Goal: Task Accomplishment & Management: Complete application form

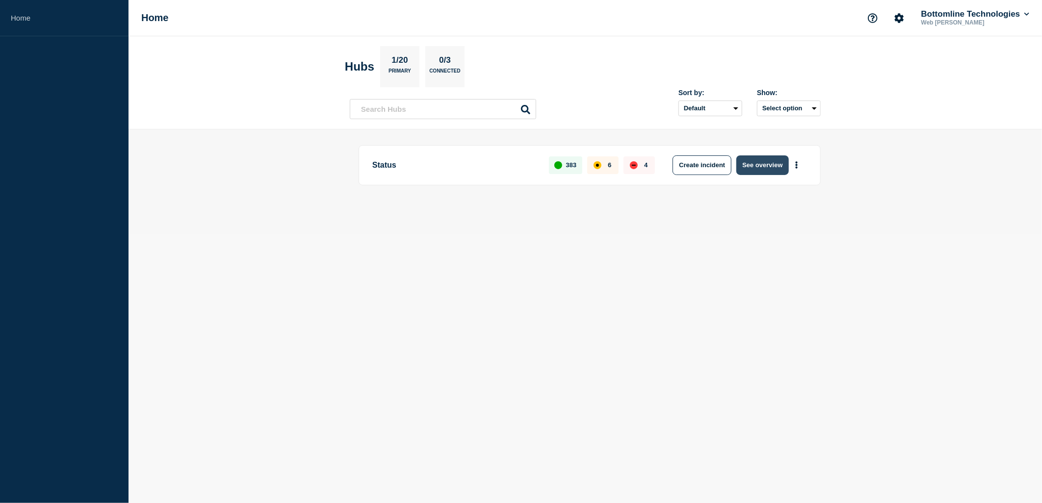
click at [761, 163] on button "See overview" at bounding box center [762, 165] width 52 height 20
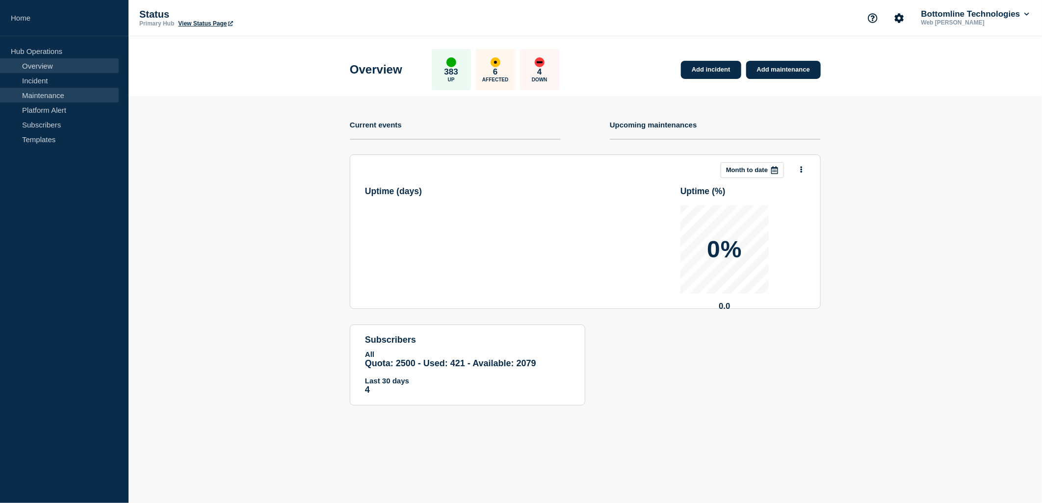
click at [54, 95] on link "Maintenance" at bounding box center [59, 95] width 119 height 15
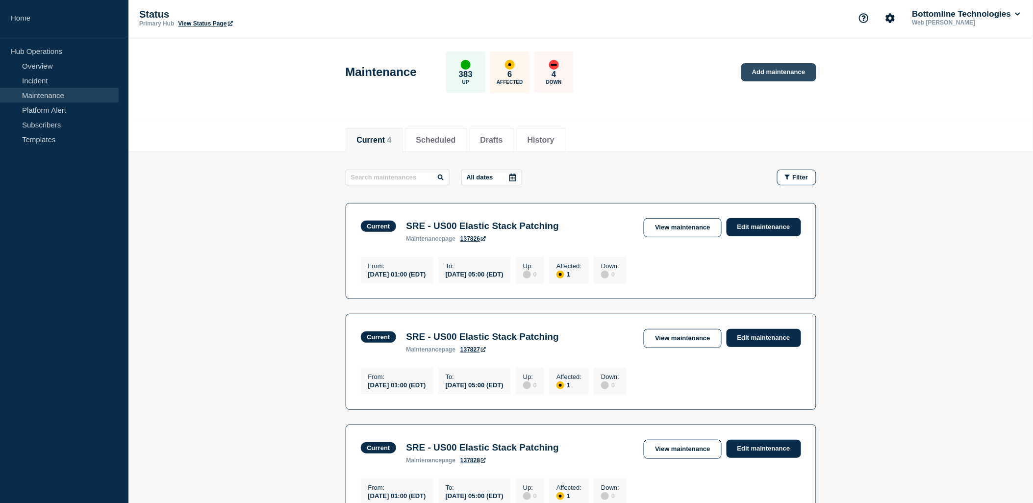
click at [767, 76] on link "Add maintenance" at bounding box center [779, 72] width 75 height 18
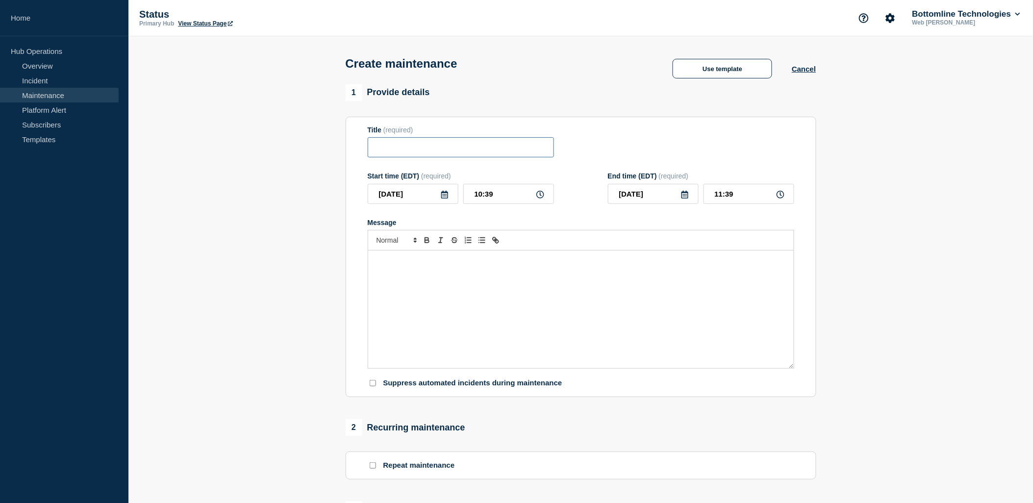
click at [410, 145] on input "Title" at bounding box center [461, 147] width 186 height 20
type input "Terraform Maintenance"
click at [480, 301] on div "Message" at bounding box center [581, 310] width 426 height 118
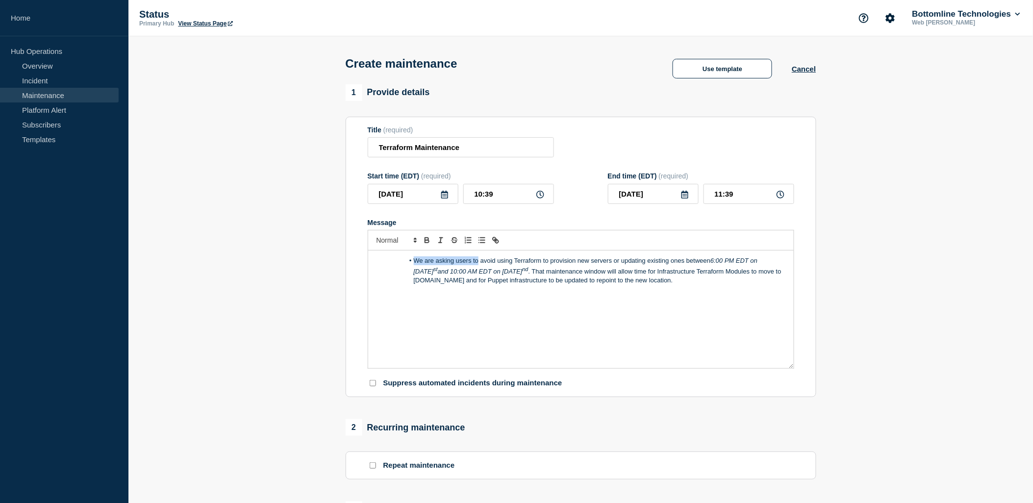
drag, startPoint x: 479, startPoint y: 266, endPoint x: 384, endPoint y: 264, distance: 94.7
click at [384, 264] on ol "We are asking users to avoid using Terraform to provision new servers or updati…" at bounding box center [581, 270] width 411 height 29
click at [481, 240] on line "Toggle bulleted list" at bounding box center [483, 240] width 4 height 0
drag, startPoint x: 531, startPoint y: 281, endPoint x: 468, endPoint y: 281, distance: 62.3
click at [468, 281] on p "Users should avoid using Terraform to provision new servers or updating existin…" at bounding box center [581, 271] width 411 height 30
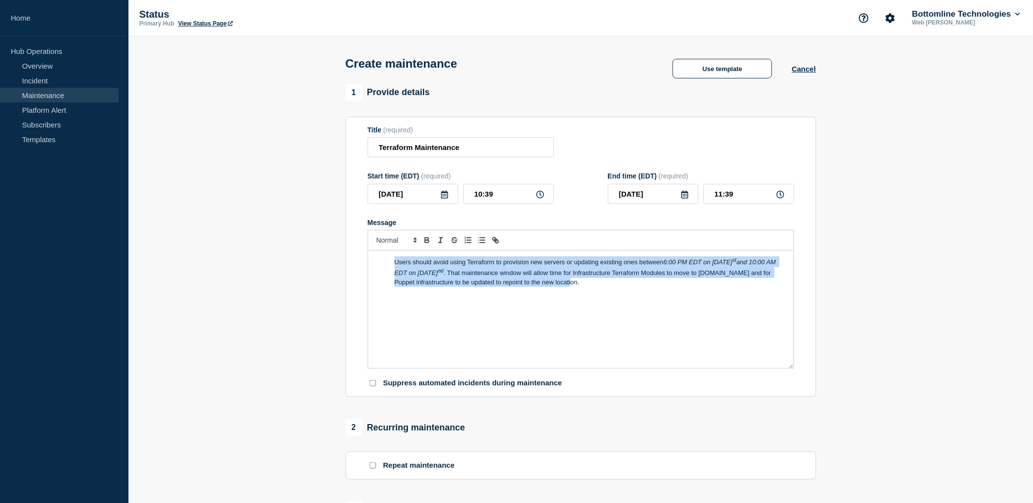
drag, startPoint x: 589, startPoint y: 285, endPoint x: 388, endPoint y: 266, distance: 201.9
click at [388, 266] on p "Users should avoid using Terraform to provision new servers or updating existin…" at bounding box center [581, 271] width 411 height 30
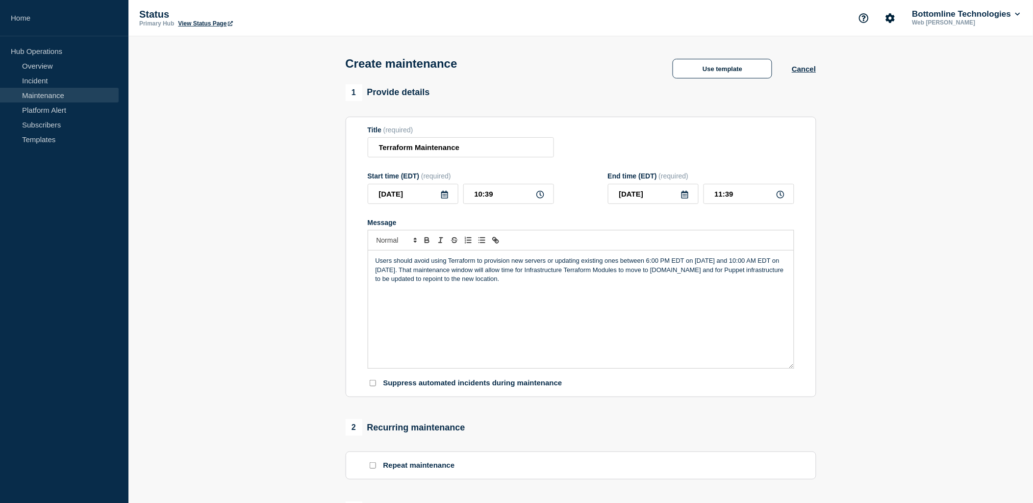
drag, startPoint x: 525, startPoint y: 277, endPoint x: 365, endPoint y: 256, distance: 161.3
click at [365, 256] on section "Title (required) Terraform Maintenance Start time (EDT) (required) [DATE] 10:39…" at bounding box center [581, 257] width 471 height 281
click at [413, 240] on icon "Font size" at bounding box center [415, 240] width 9 height 9
click at [395, 280] on span "submenu" at bounding box center [396, 281] width 39 height 15
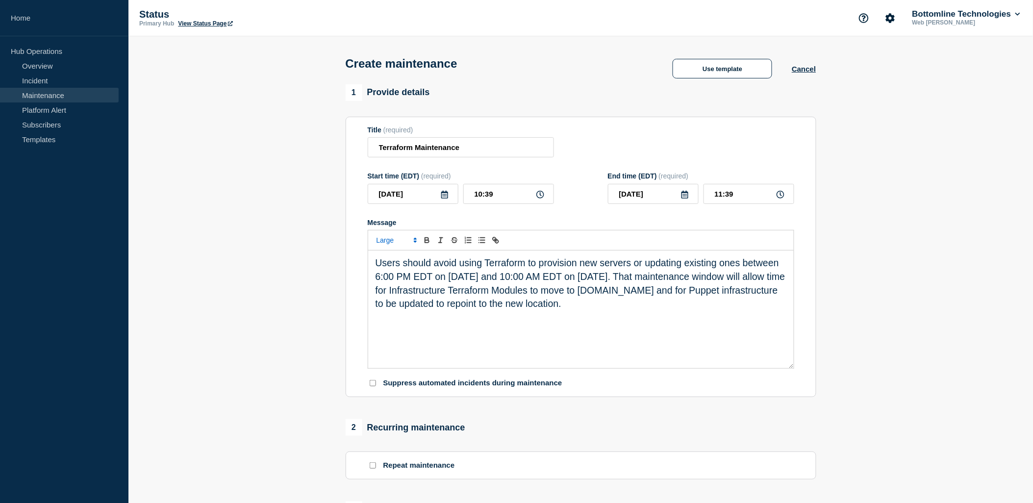
click at [305, 268] on section "1 Provide details Title (required) Terraform Maintenance Start time (EDT) (requ…" at bounding box center [580, 424] width 905 height 681
click at [611, 293] on span "Users should avoid using Terraform to provision new servers or updating existin…" at bounding box center [582, 282] width 412 height 51
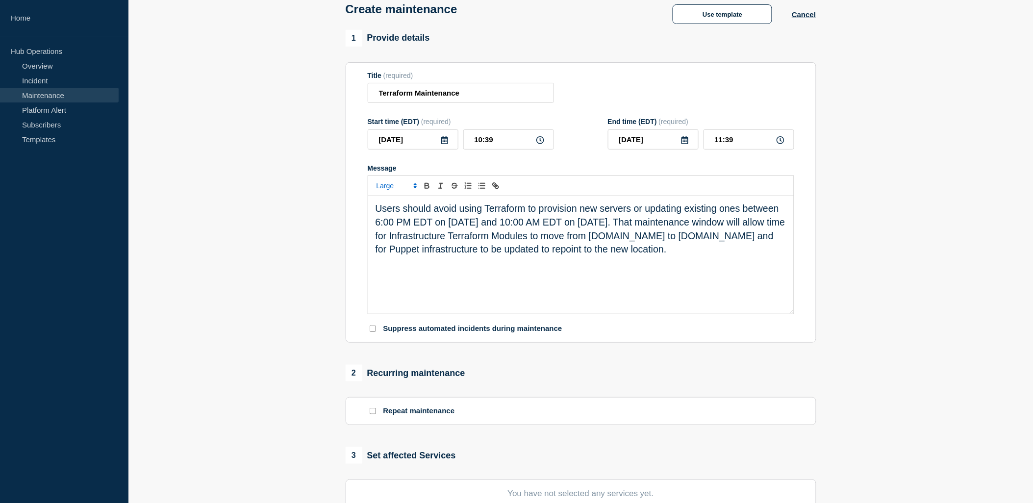
click at [443, 144] on icon at bounding box center [444, 140] width 7 height 8
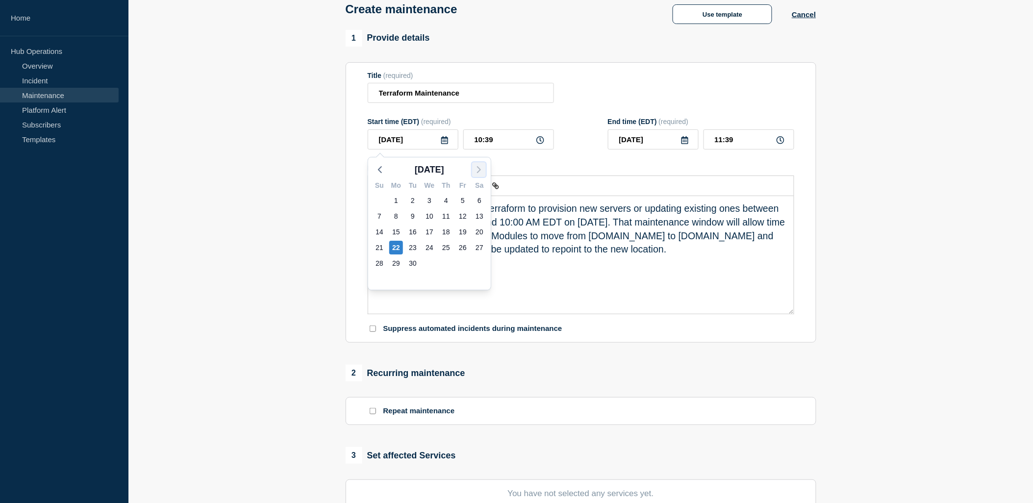
click at [476, 170] on icon "button" at bounding box center [479, 170] width 12 height 12
click at [433, 200] on div "1" at bounding box center [430, 201] width 14 height 14
type input "[DATE]"
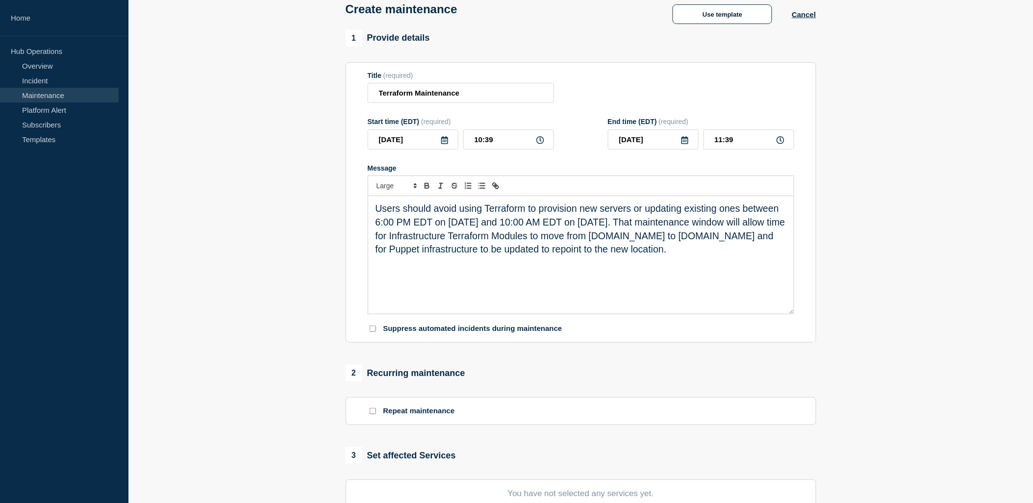
click at [540, 139] on icon at bounding box center [541, 140] width 8 height 8
click at [518, 143] on input "10:39" at bounding box center [508, 139] width 91 height 20
drag, startPoint x: 518, startPoint y: 143, endPoint x: 420, endPoint y: 143, distance: 97.6
click at [420, 143] on div "[DATE] 10:39" at bounding box center [461, 139] width 186 height 20
type input "18:00"
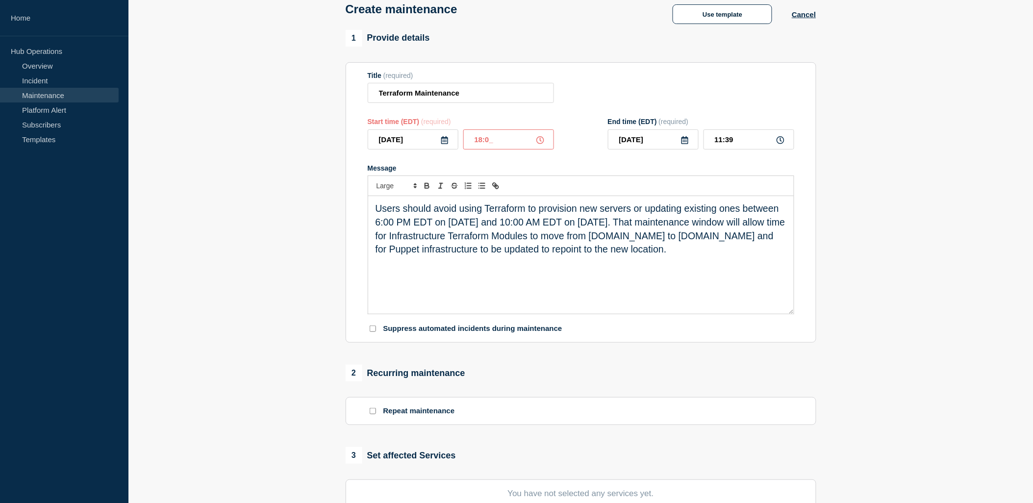
type input "19:00"
click at [687, 144] on icon at bounding box center [685, 140] width 8 height 8
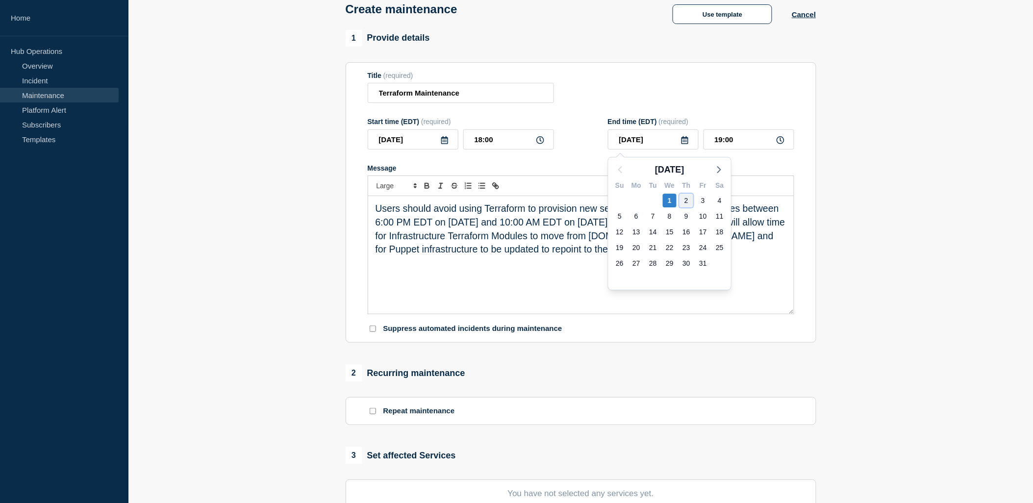
click at [689, 200] on div "2" at bounding box center [687, 201] width 14 height 14
type input "[DATE]"
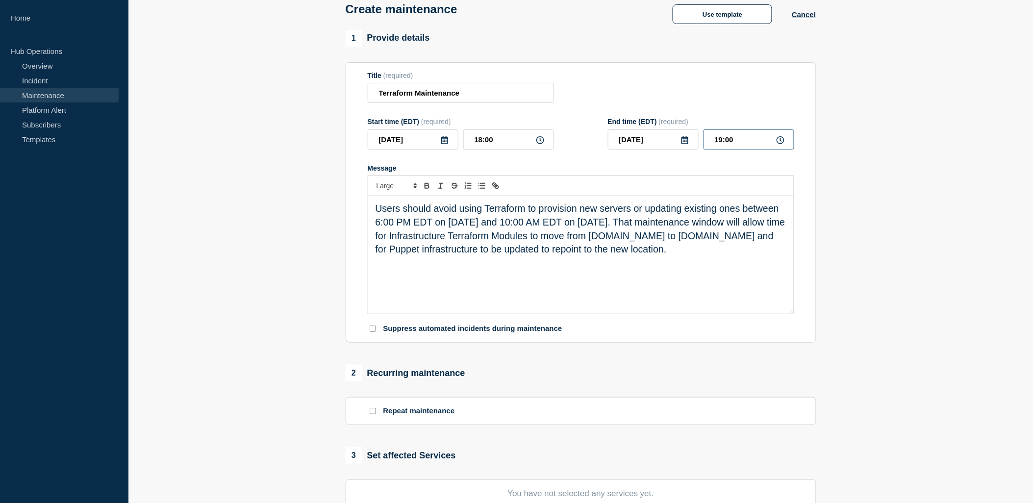
click at [735, 143] on input "19:00" at bounding box center [749, 139] width 91 height 20
click at [722, 141] on input "19:00" at bounding box center [749, 139] width 91 height 20
type input "10:00"
click at [558, 287] on div "Users should avoid using Terraform to provision new servers or updating existin…" at bounding box center [581, 255] width 426 height 118
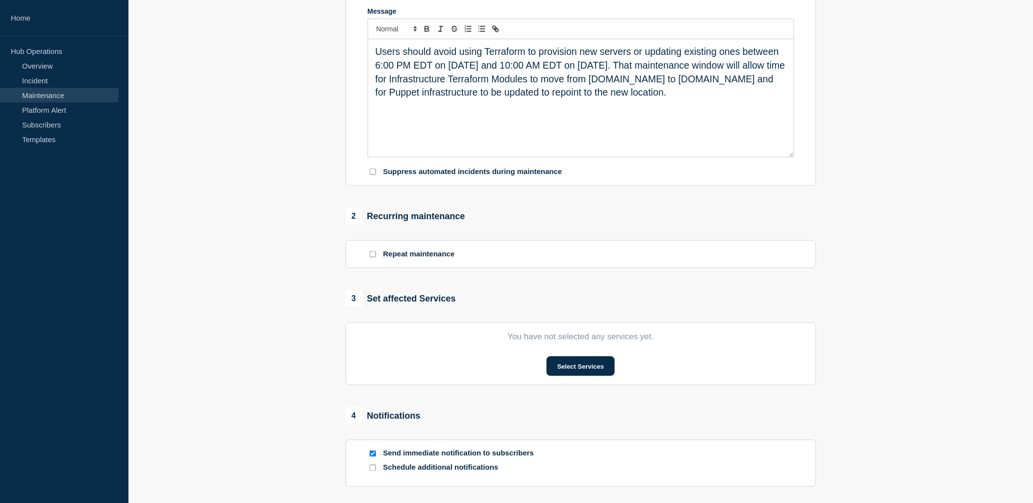
scroll to position [218, 0]
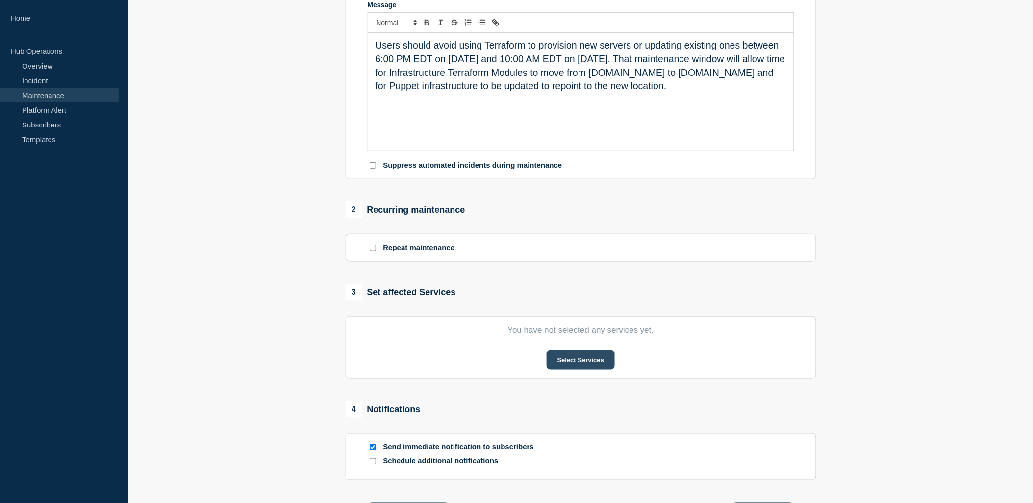
click at [571, 365] on button "Select Services" at bounding box center [581, 360] width 68 height 20
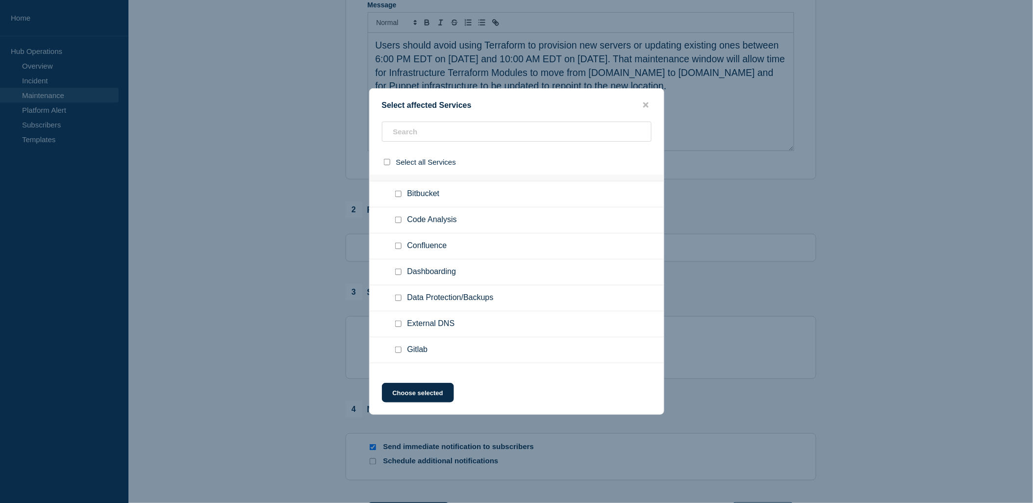
scroll to position [0, 0]
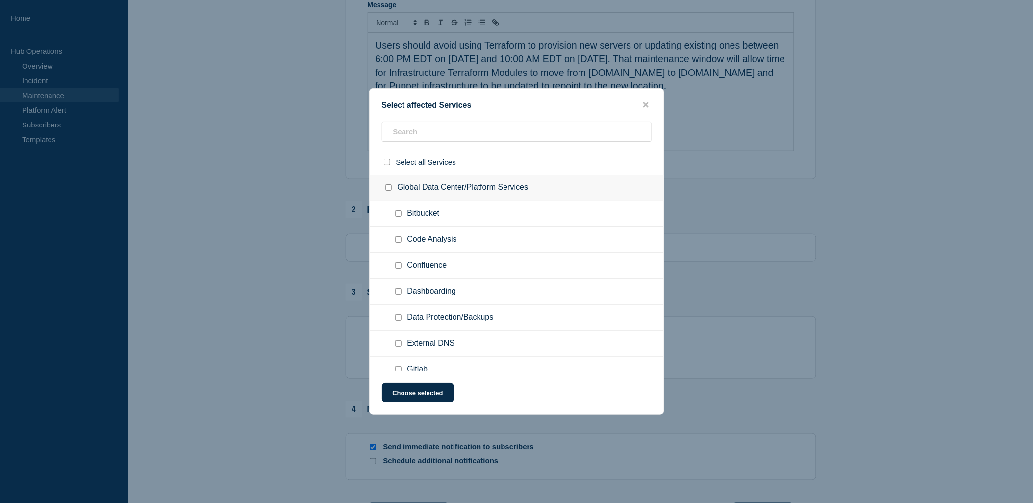
click at [448, 145] on div at bounding box center [517, 136] width 294 height 28
click at [448, 135] on input "text" at bounding box center [517, 132] width 270 height 20
type input "terr"
checkbox input "true"
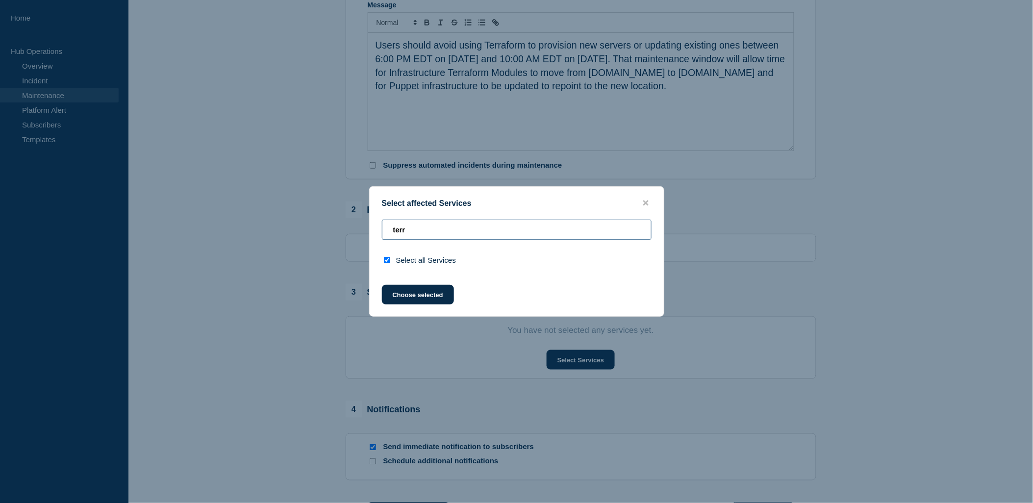
type input "ter"
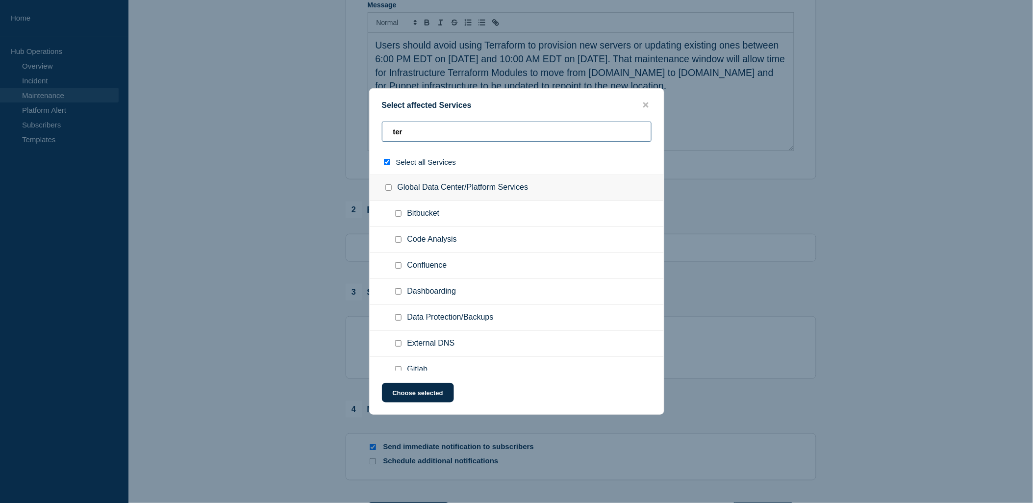
checkbox input "false"
type input "t"
type input "prov"
click at [389, 162] on input "select all checkbox" at bounding box center [387, 162] width 6 height 6
checkbox input "true"
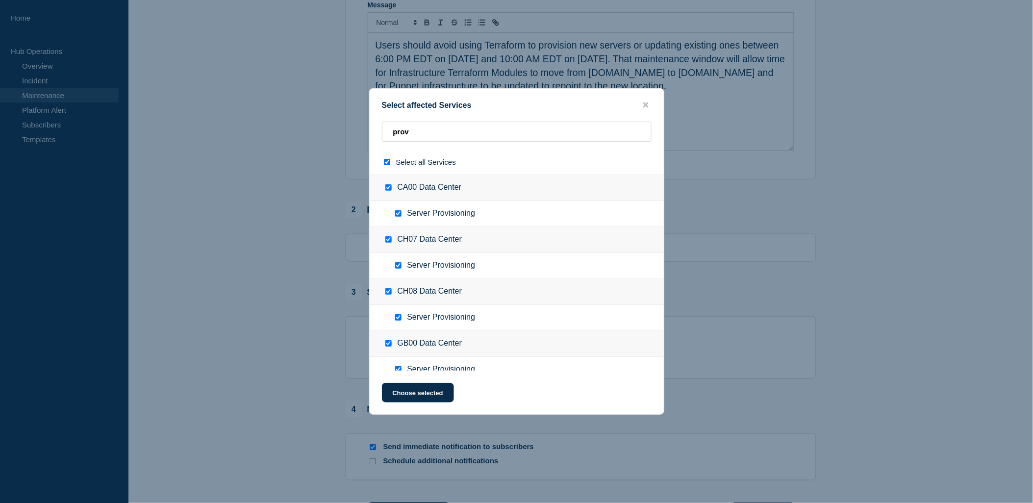
checkbox input "true"
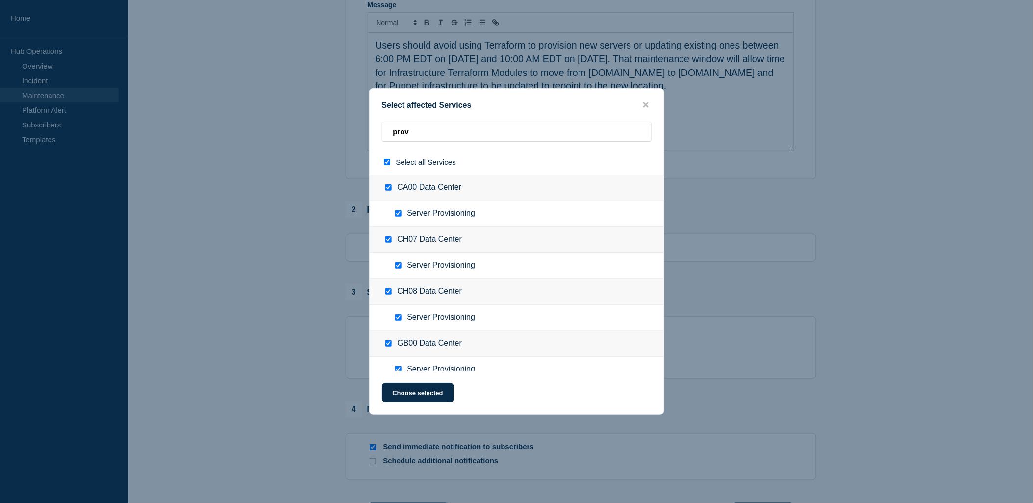
checkbox input "true"
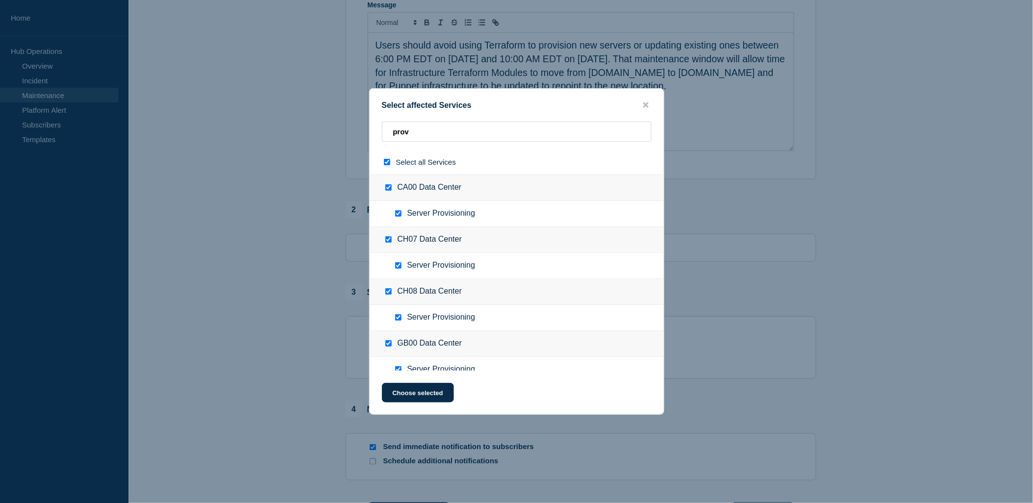
checkbox input "true"
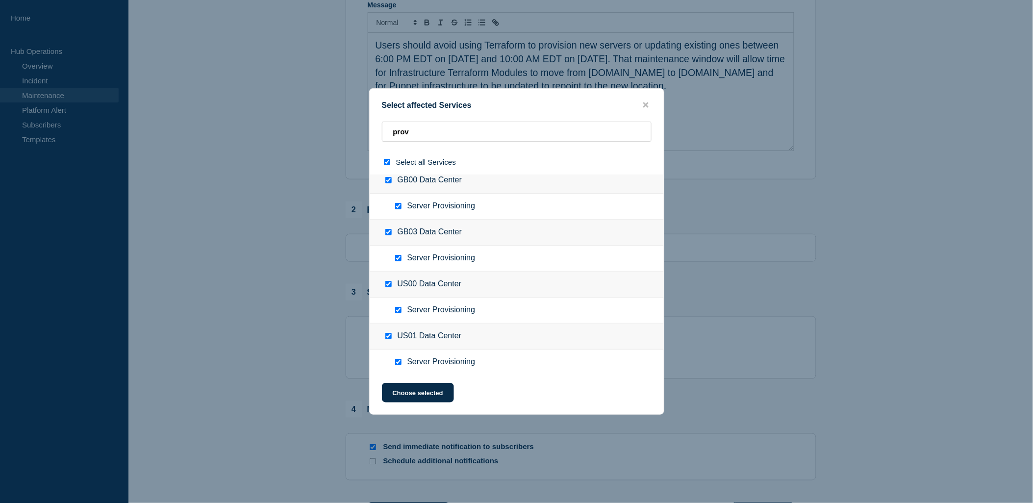
scroll to position [164, 0]
click at [435, 390] on button "Choose selected" at bounding box center [418, 393] width 72 height 20
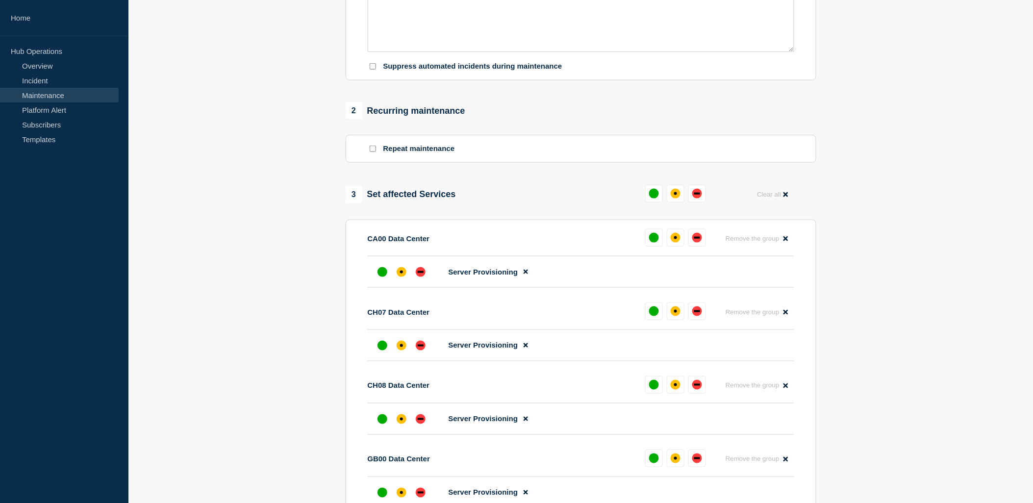
scroll to position [381, 0]
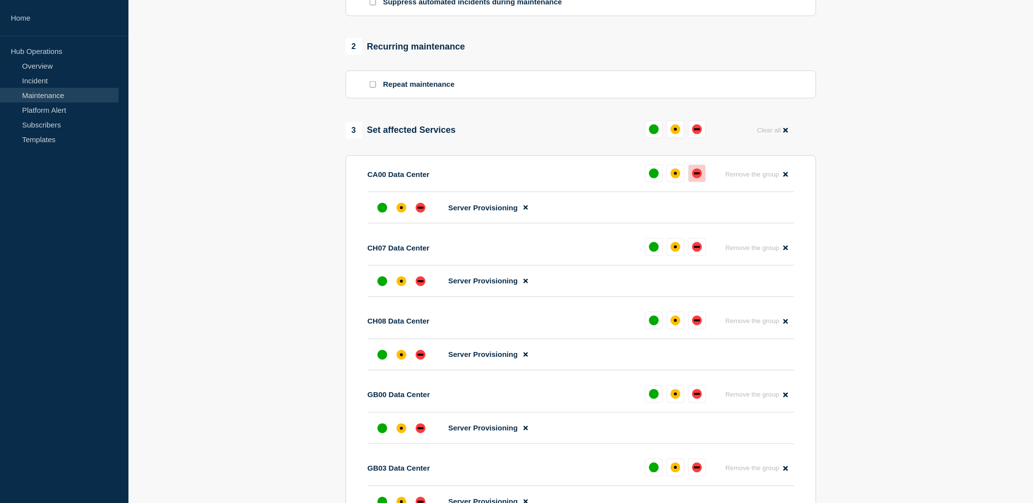
click at [698, 181] on button at bounding box center [698, 174] width 18 height 18
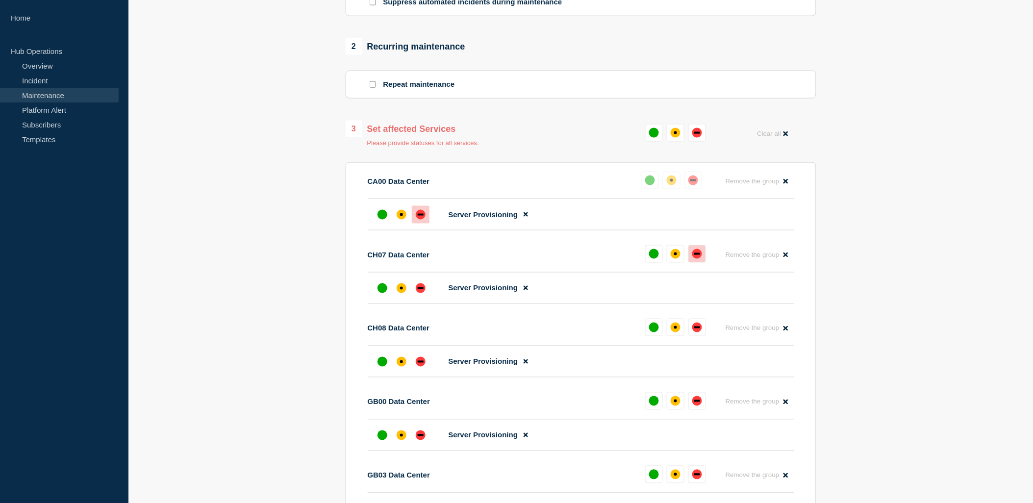
click at [697, 254] on div "down" at bounding box center [697, 254] width 10 height 10
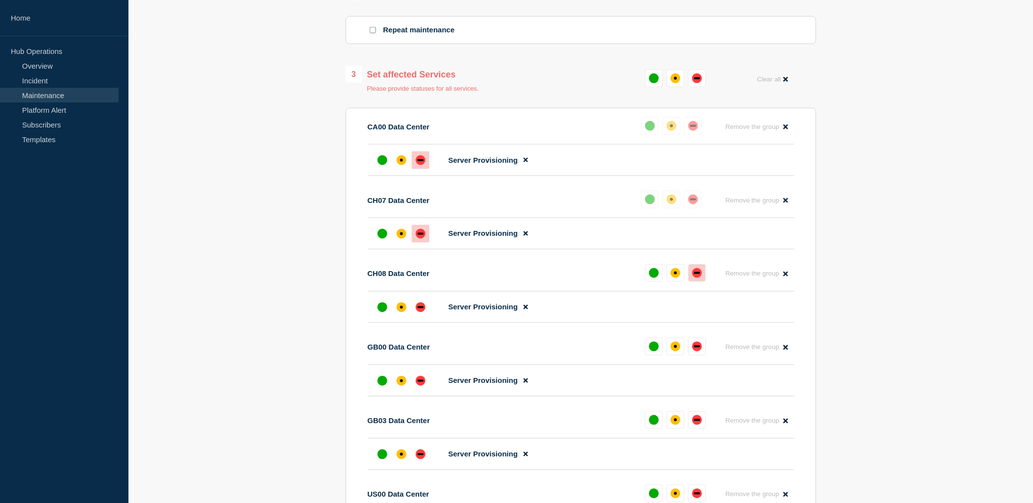
click at [700, 278] on div "down" at bounding box center [697, 273] width 10 height 10
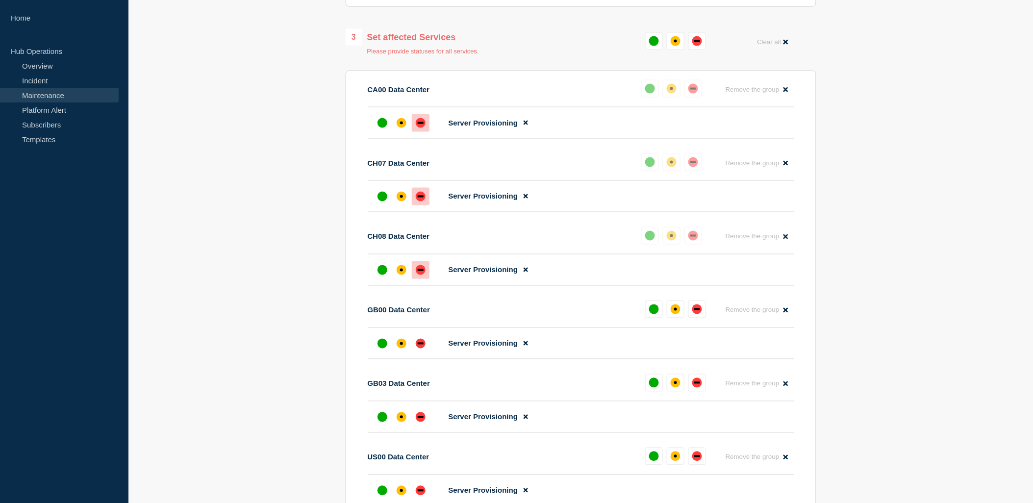
scroll to position [490, 0]
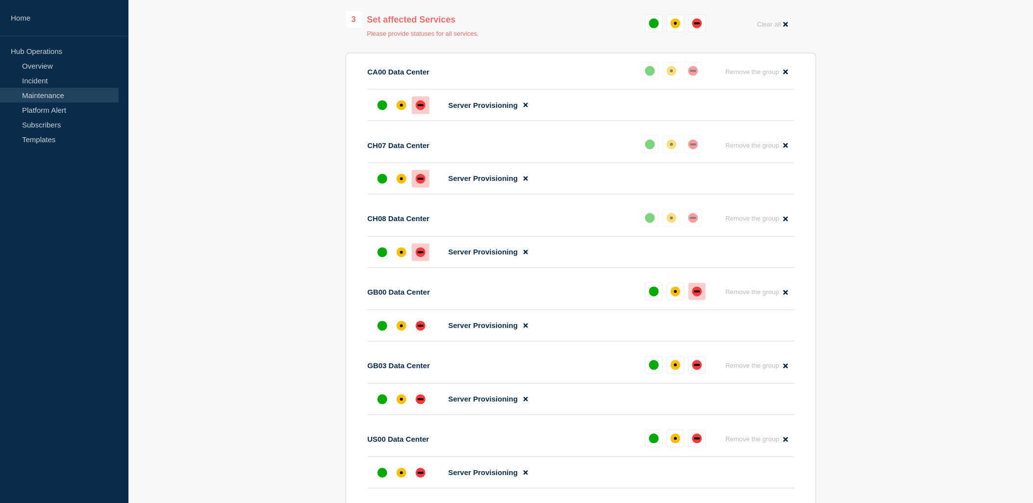
click at [698, 292] on div "down" at bounding box center [697, 292] width 10 height 10
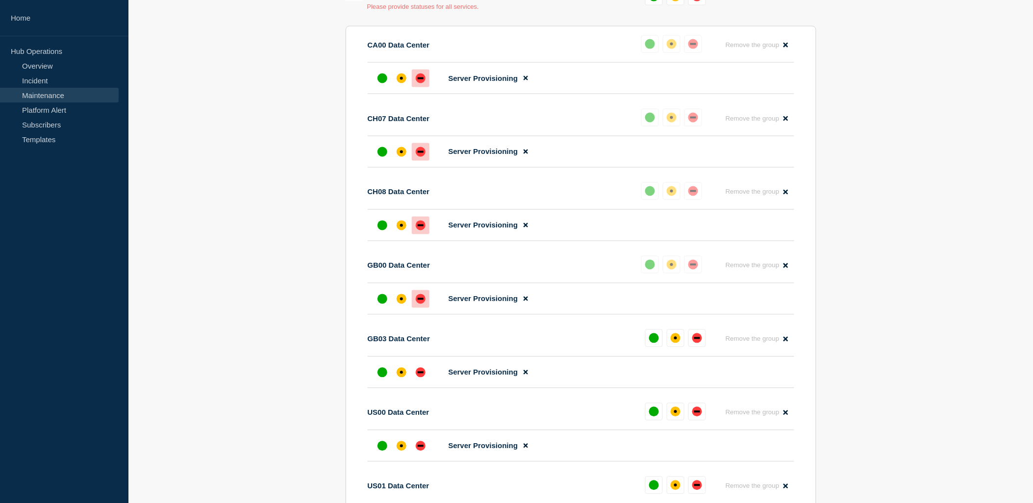
scroll to position [545, 0]
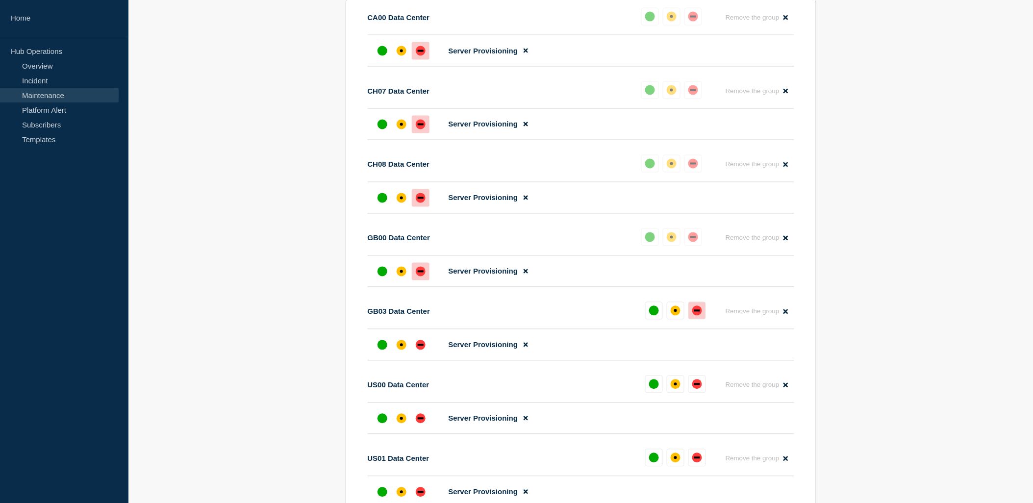
click at [695, 312] on div "down" at bounding box center [697, 311] width 6 height 2
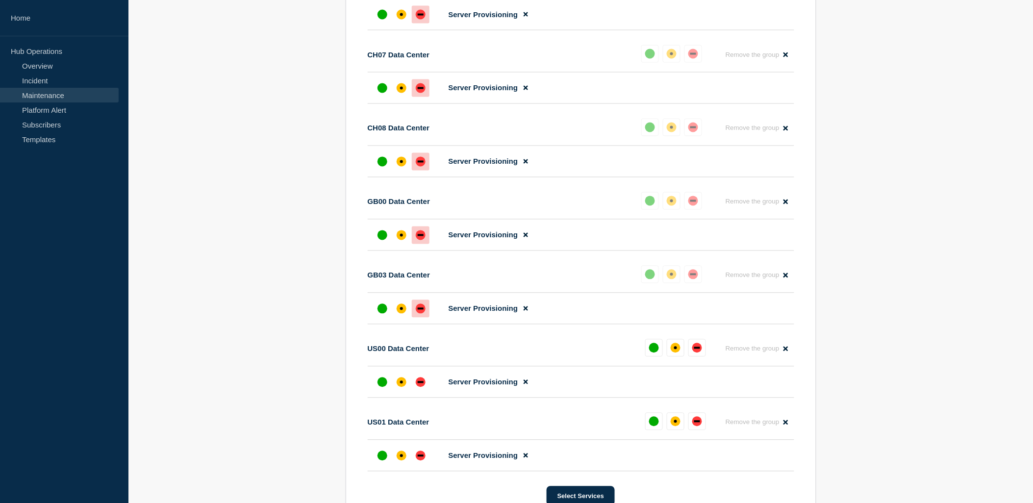
scroll to position [599, 0]
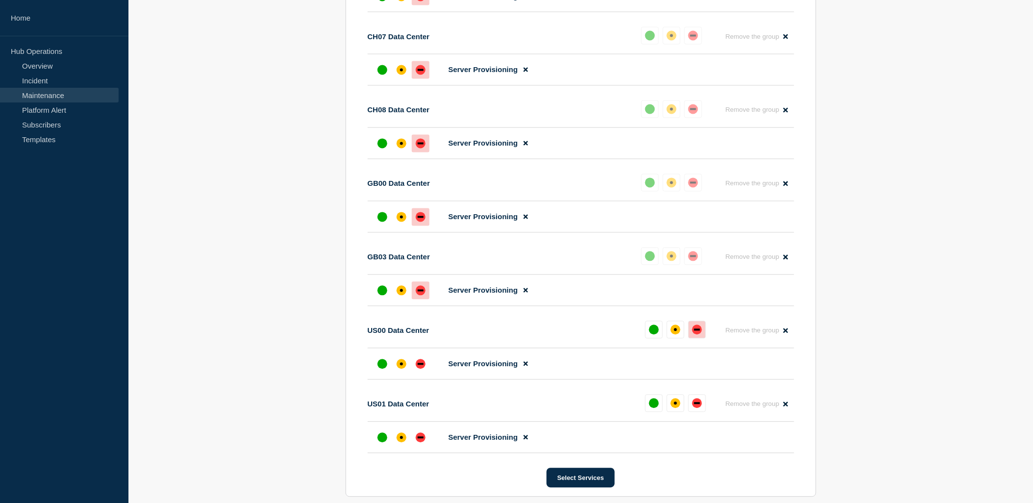
click at [694, 331] on div "down" at bounding box center [697, 330] width 6 height 2
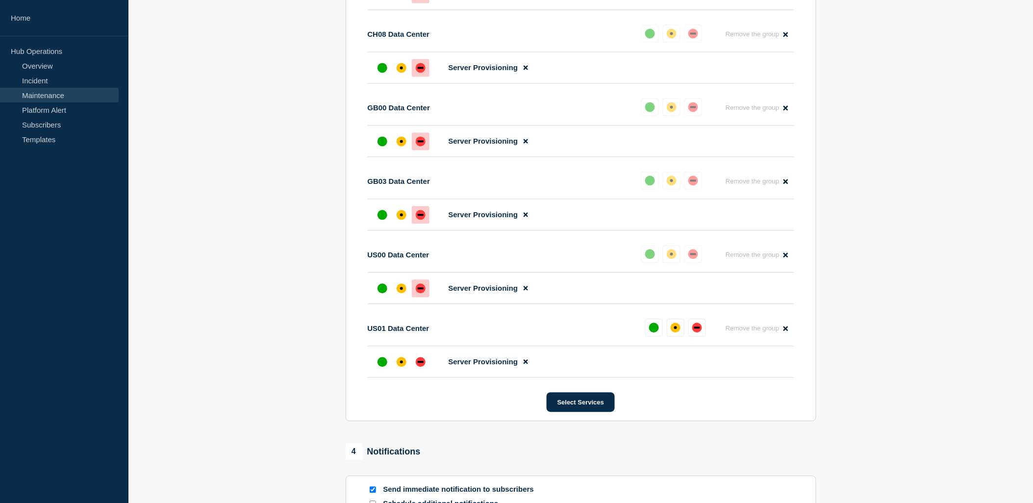
scroll to position [708, 0]
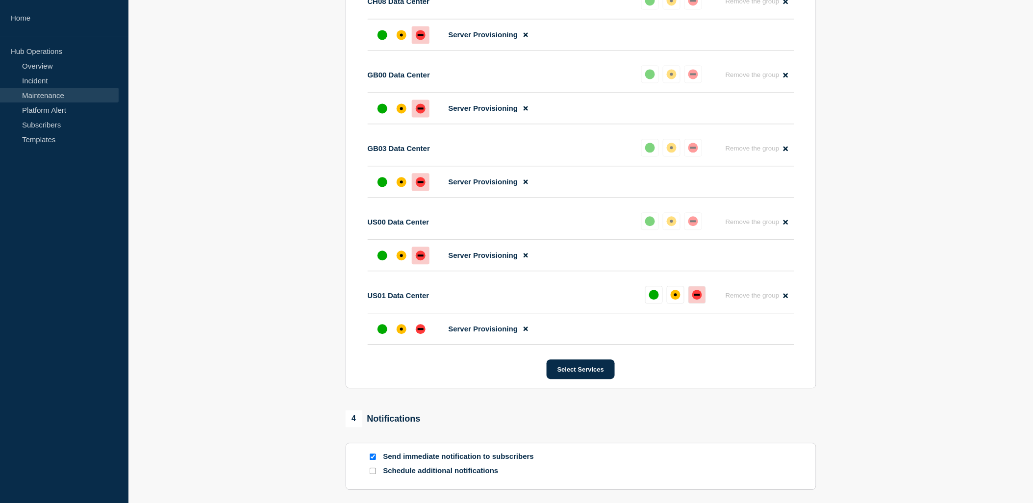
click at [702, 304] on button at bounding box center [698, 295] width 18 height 18
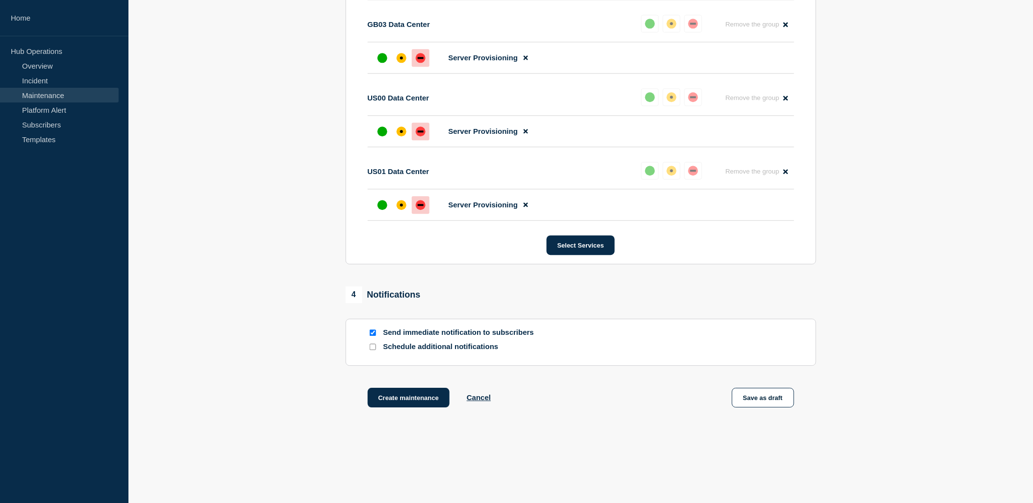
scroll to position [850, 0]
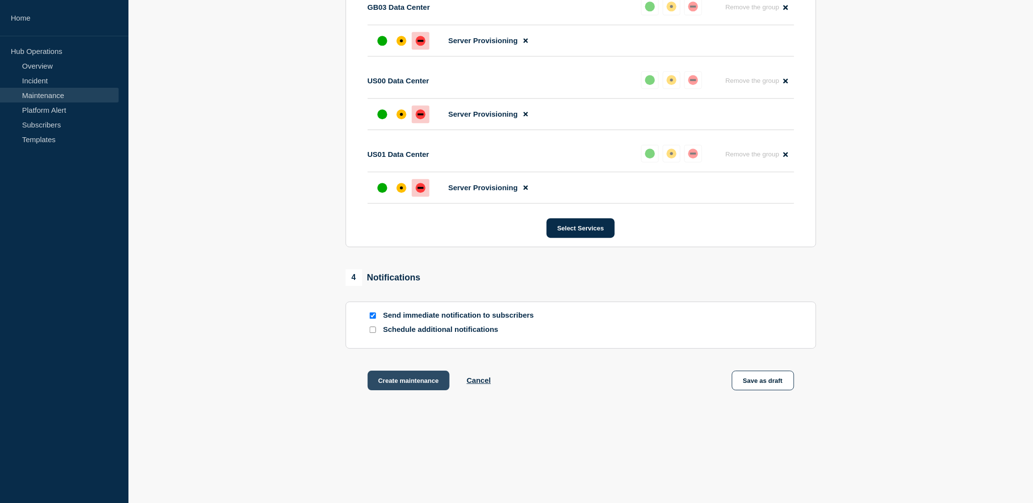
click at [427, 384] on button "Create maintenance" at bounding box center [409, 381] width 82 height 20
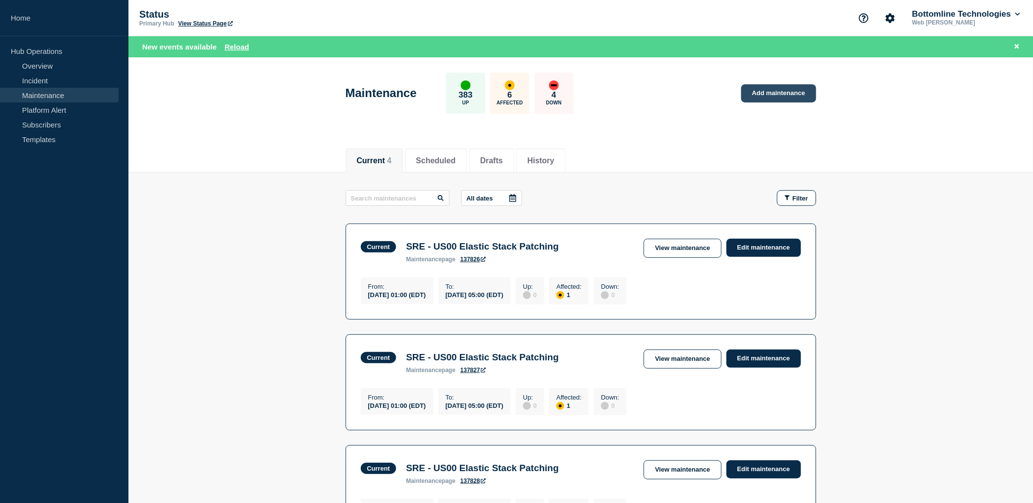
click at [774, 91] on link "Add maintenance" at bounding box center [779, 93] width 75 height 18
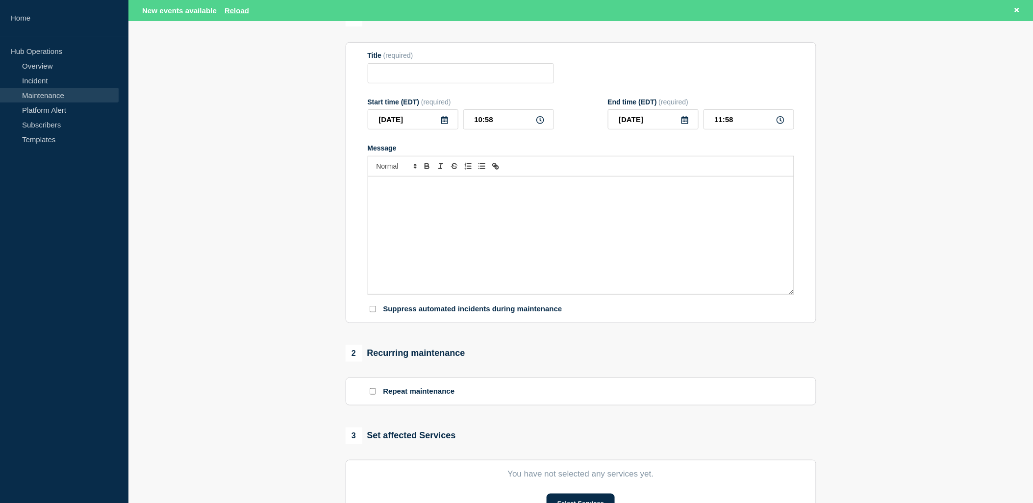
scroll to position [163, 0]
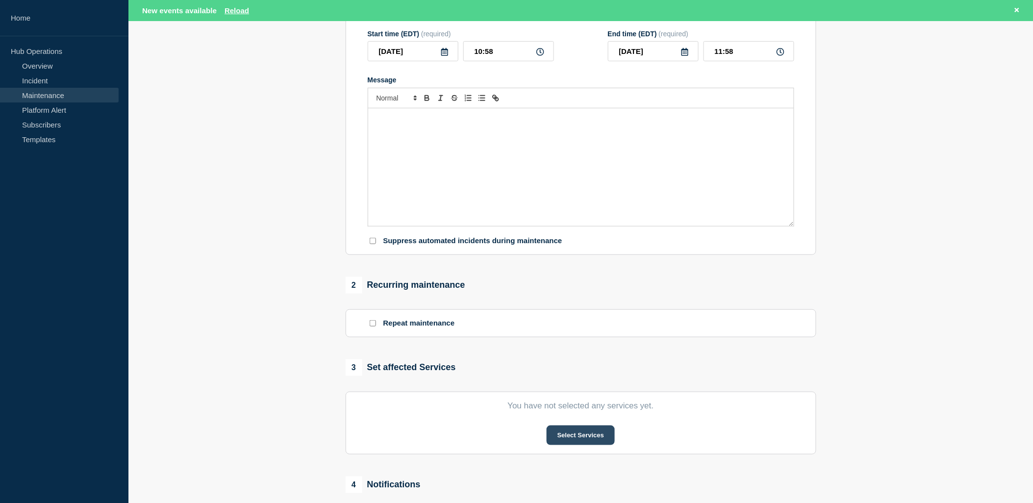
click at [591, 442] on button "Select Services" at bounding box center [581, 436] width 68 height 20
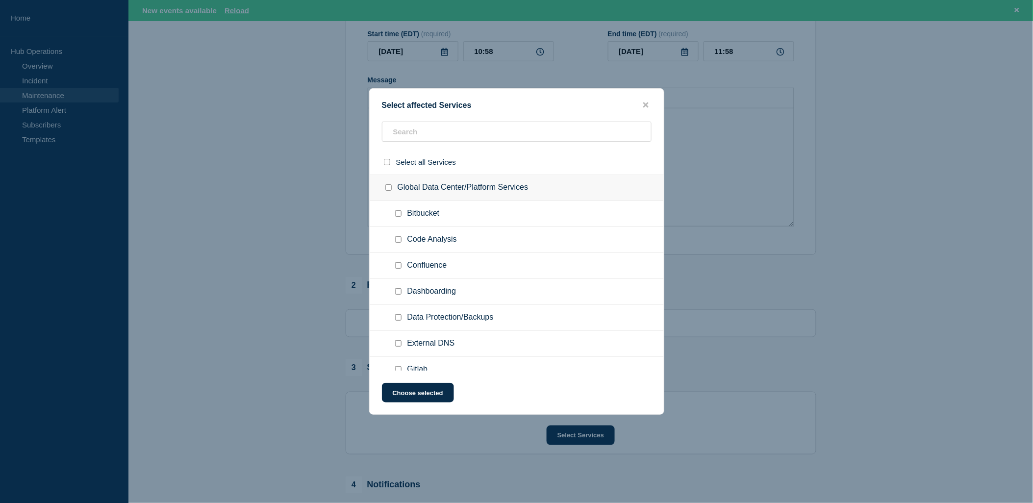
click at [395, 215] on input "Bitbucket checkbox" at bounding box center [398, 213] width 6 height 6
checkbox input "true"
click at [432, 390] on button "Choose selected" at bounding box center [418, 393] width 72 height 20
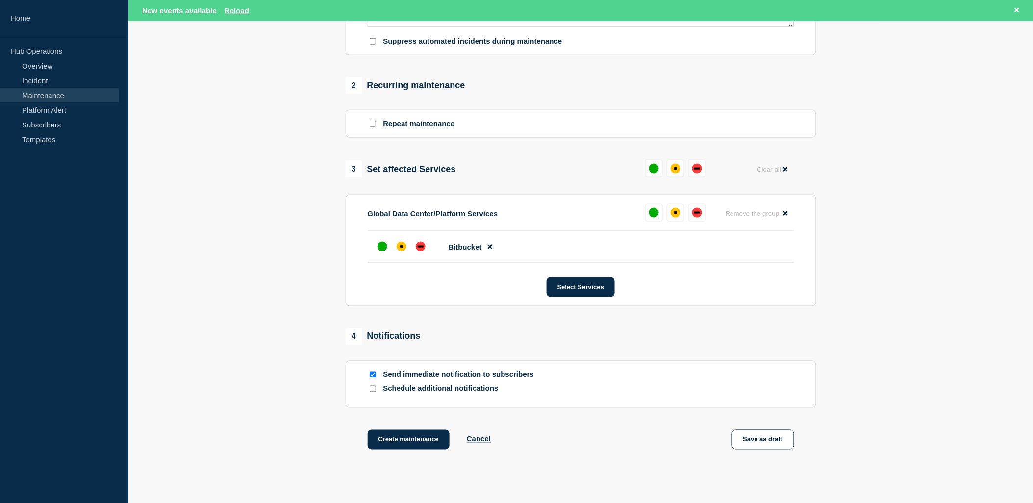
scroll to position [425, 0]
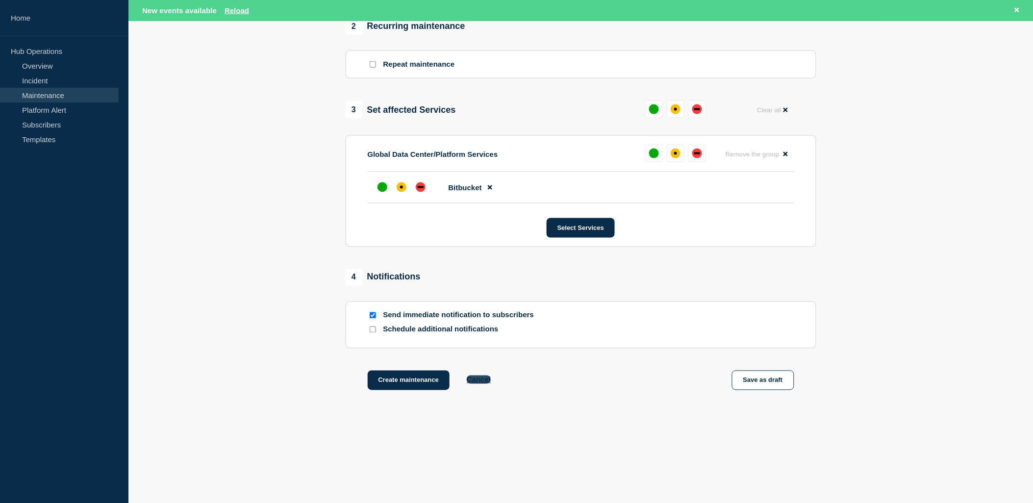
click at [483, 379] on button "Cancel" at bounding box center [479, 380] width 24 height 8
